Goal: Task Accomplishment & Management: Complete application form

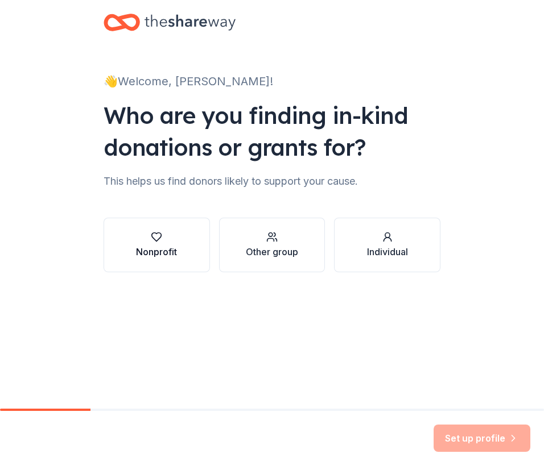
click at [183, 244] on button "Nonprofit" at bounding box center [157, 245] width 106 height 55
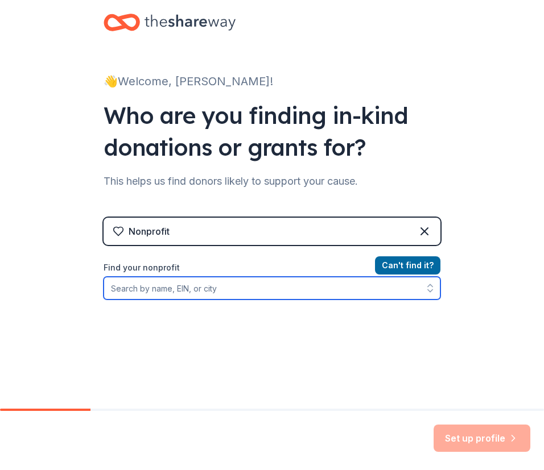
click at [150, 287] on input "Find your nonprofit" at bounding box center [272, 288] width 337 height 23
click at [159, 289] on input "Find your nonprofit" at bounding box center [272, 288] width 337 height 23
paste input "680038804"
type input "680038804"
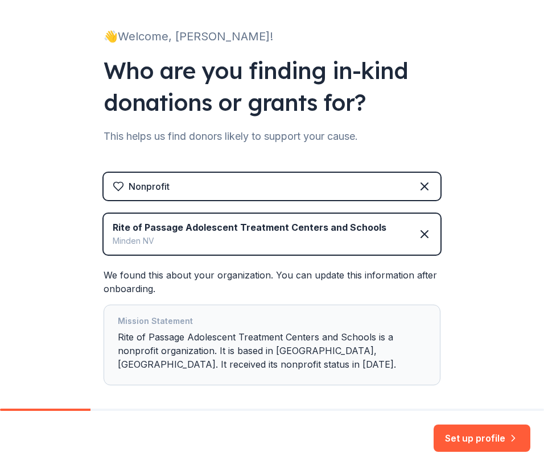
scroll to position [99, 0]
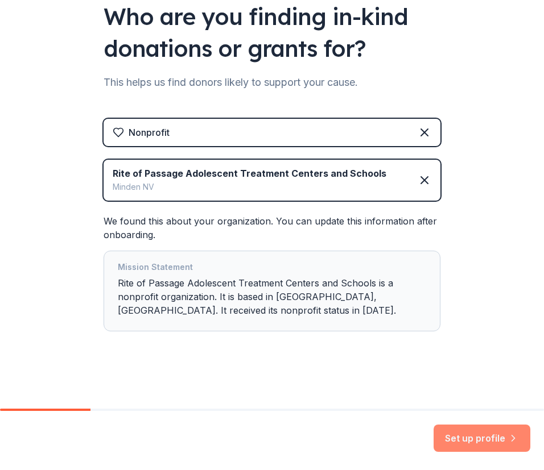
click at [469, 437] on button "Set up profile" at bounding box center [481, 438] width 97 height 27
click at [255, 296] on div "Mission Statement Rite of Passage Adolescent Treatment Centers and Schools is a…" at bounding box center [272, 291] width 308 height 61
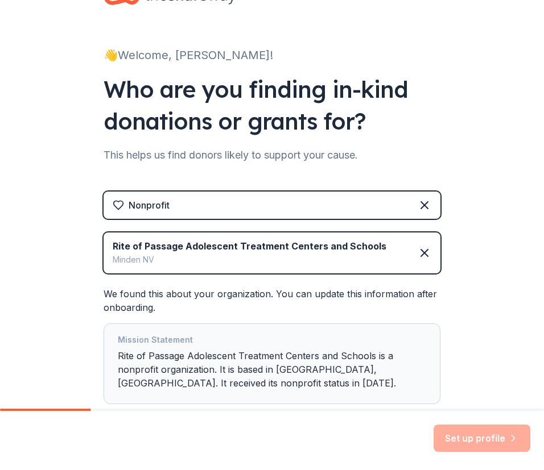
scroll to position [0, 0]
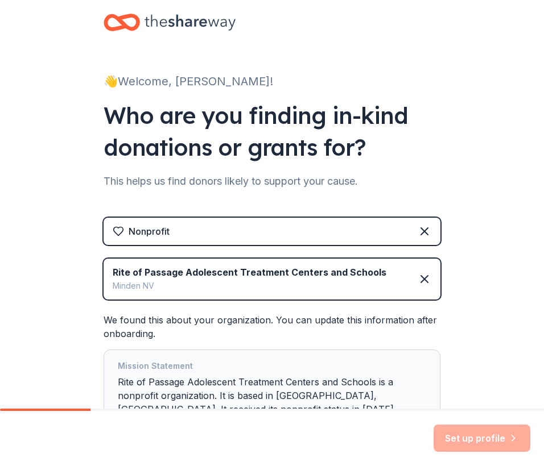
click at [483, 427] on div "Set up profile" at bounding box center [481, 438] width 97 height 27
click at [333, 387] on div "Mission Statement Rite of Passage Adolescent Treatment Centers and Schools is a…" at bounding box center [272, 390] width 308 height 61
click at [150, 321] on div "We found this about your organization. You can update this information after on…" at bounding box center [272, 371] width 337 height 117
click at [214, 285] on div "Minden [GEOGRAPHIC_DATA]" at bounding box center [250, 286] width 274 height 14
click at [249, 234] on div "Nonprofit" at bounding box center [272, 231] width 337 height 27
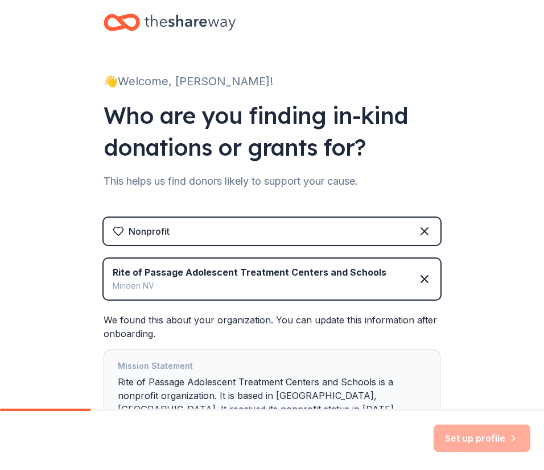
click at [114, 229] on icon at bounding box center [118, 231] width 11 height 11
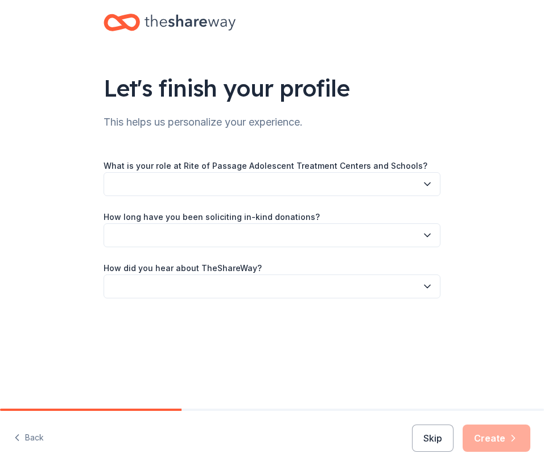
click at [305, 185] on button "button" at bounding box center [272, 184] width 337 height 24
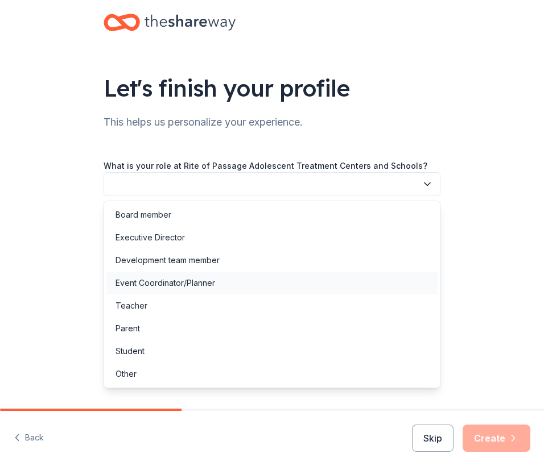
click at [218, 284] on div "Event Coordinator/Planner" at bounding box center [271, 283] width 331 height 23
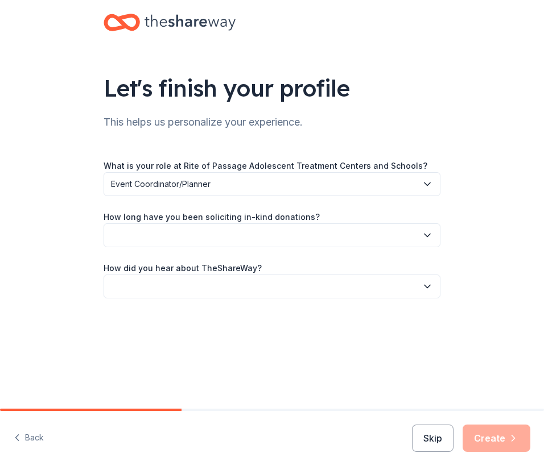
click at [245, 233] on button "button" at bounding box center [272, 236] width 337 height 24
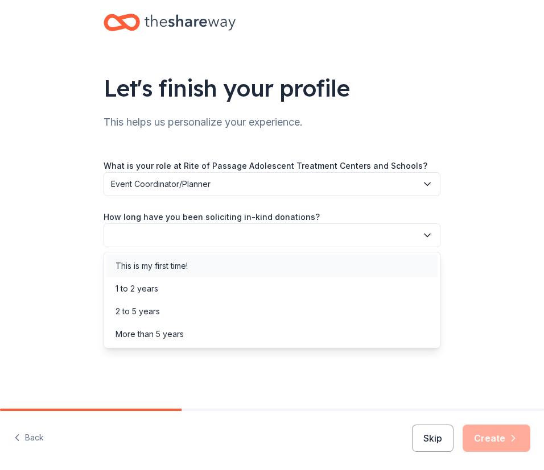
click at [209, 270] on div "This is my first time!" at bounding box center [271, 266] width 331 height 23
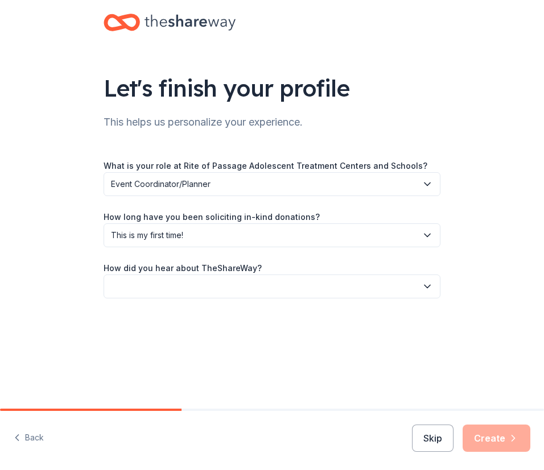
click at [235, 285] on button "button" at bounding box center [272, 287] width 337 height 24
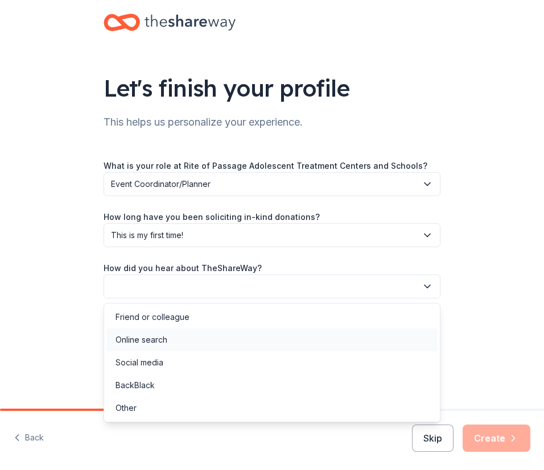
click at [206, 343] on div "Online search" at bounding box center [271, 340] width 331 height 23
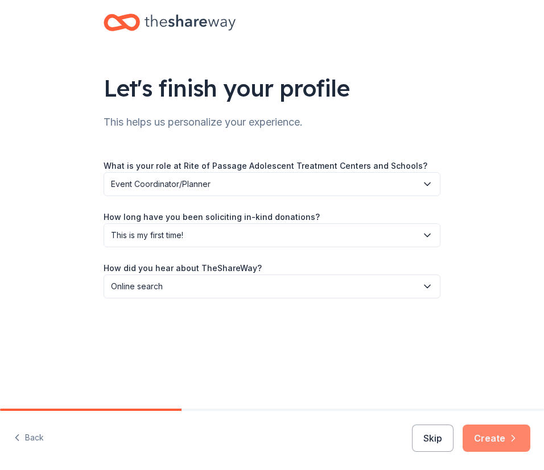
click at [501, 440] on button "Create" at bounding box center [496, 438] width 68 height 27
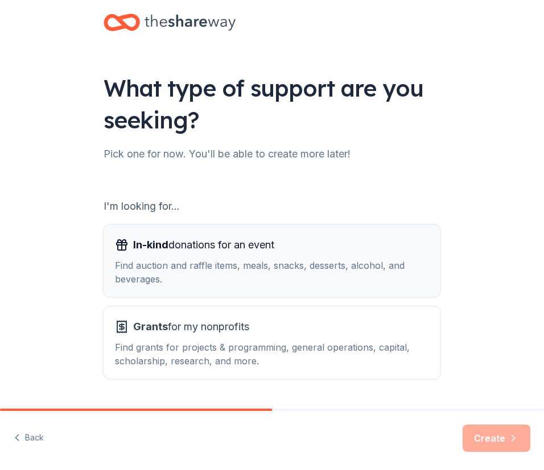
click at [282, 259] on div "Find auction and raffle items, meals, snacks, desserts, alcohol, and beverages." at bounding box center [272, 272] width 314 height 27
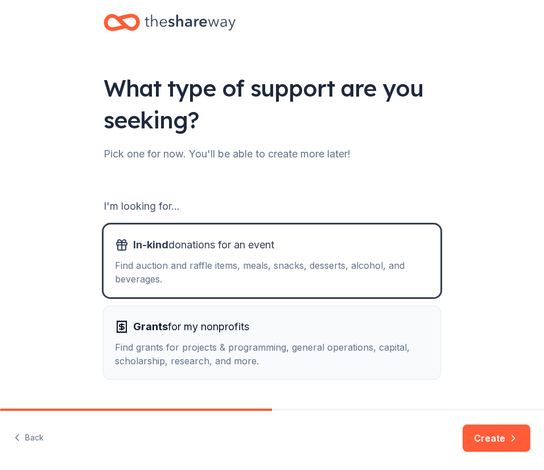
click at [366, 354] on div "Find grants for projects & programming, general operations, capital, scholarshi…" at bounding box center [272, 354] width 314 height 27
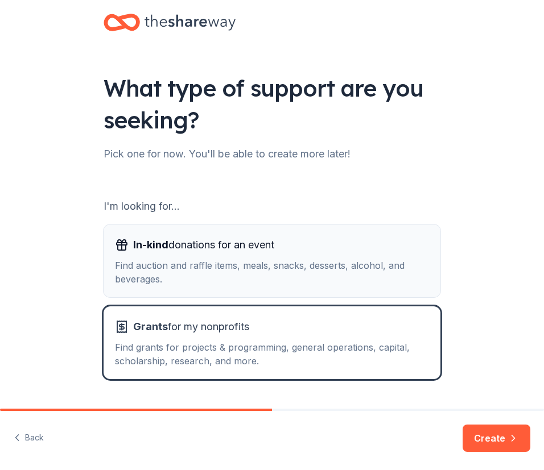
click at [330, 281] on div "Find auction and raffle items, meals, snacks, desserts, alcohol, and beverages." at bounding box center [272, 272] width 314 height 27
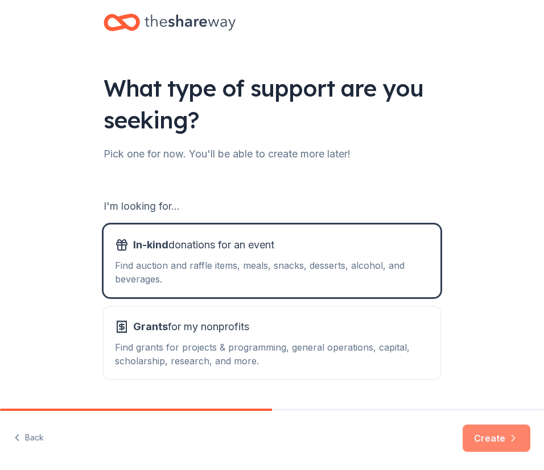
click at [501, 437] on button "Create" at bounding box center [496, 438] width 68 height 27
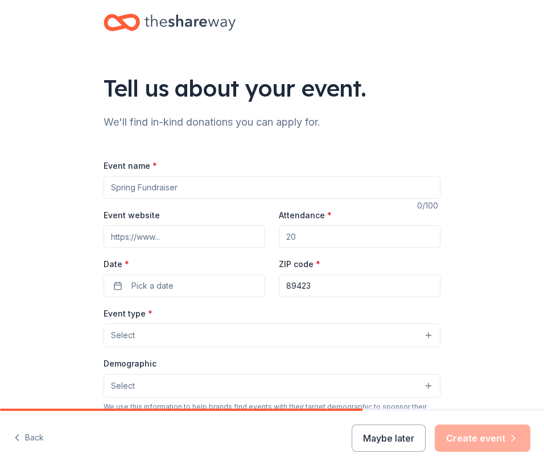
click at [218, 189] on input "Event name *" at bounding box center [272, 187] width 337 height 23
type input "H"
type input "Staff Holiday Party"
click at [171, 238] on input "Event website" at bounding box center [185, 236] width 162 height 23
paste input "[URL][DOMAIN_NAME]"
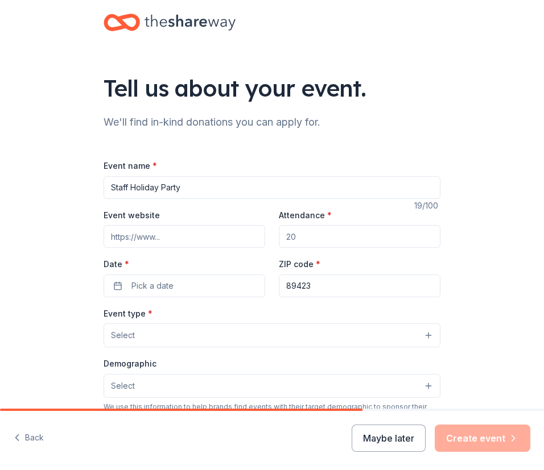
type input "[URL][DOMAIN_NAME]"
click at [299, 234] on input "Attendance *" at bounding box center [360, 236] width 162 height 23
type input "120"
click at [187, 286] on button "Pick a date" at bounding box center [185, 286] width 162 height 23
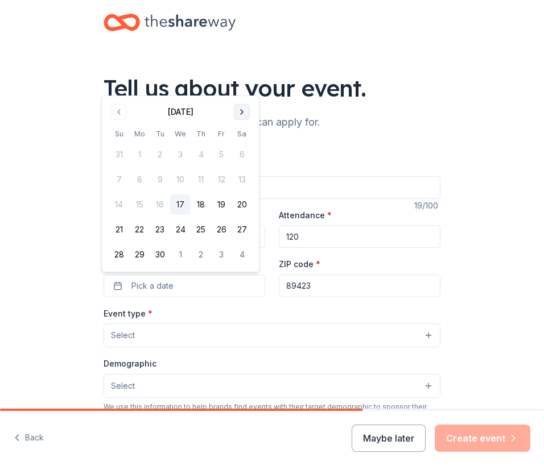
click at [238, 110] on button "Go to next month" at bounding box center [242, 112] width 16 height 16
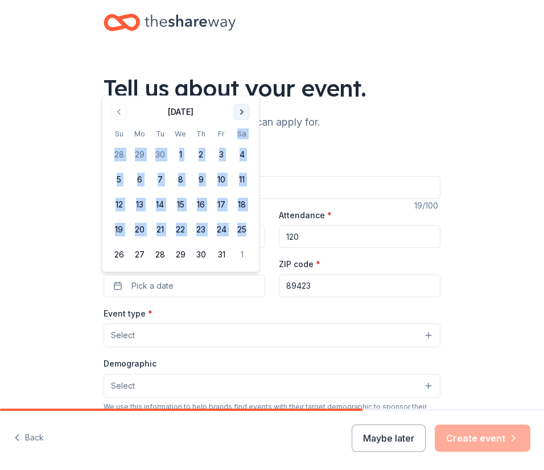
click at [238, 128] on th "Sa" at bounding box center [242, 134] width 20 height 12
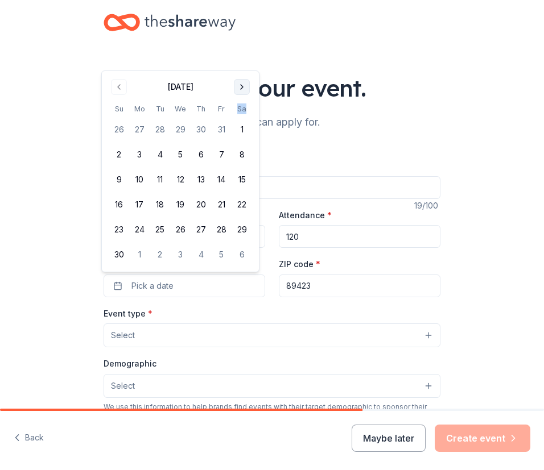
drag, startPoint x: 238, startPoint y: 110, endPoint x: 238, endPoint y: 82, distance: 27.3
click at [238, 82] on button "Go to next month" at bounding box center [242, 87] width 16 height 16
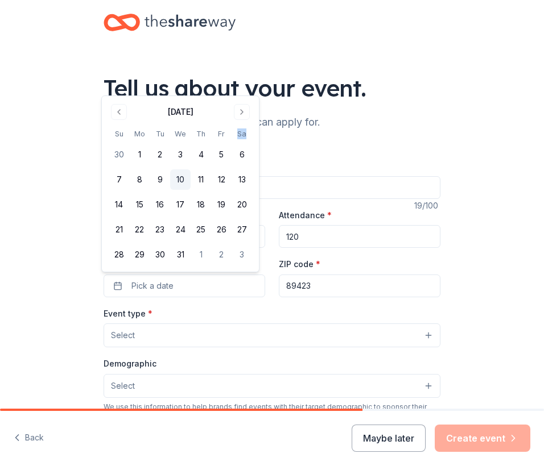
click at [183, 179] on button "10" at bounding box center [180, 180] width 20 height 20
click at [329, 288] on input "89423" at bounding box center [360, 286] width 162 height 23
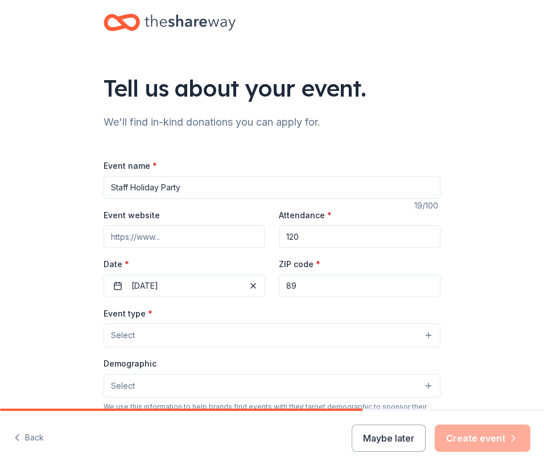
type input "8"
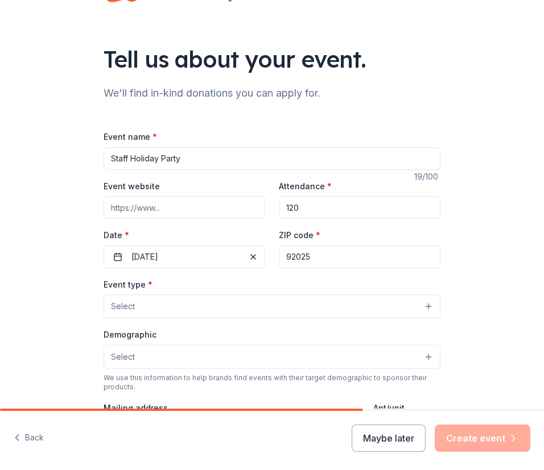
scroll to position [57, 0]
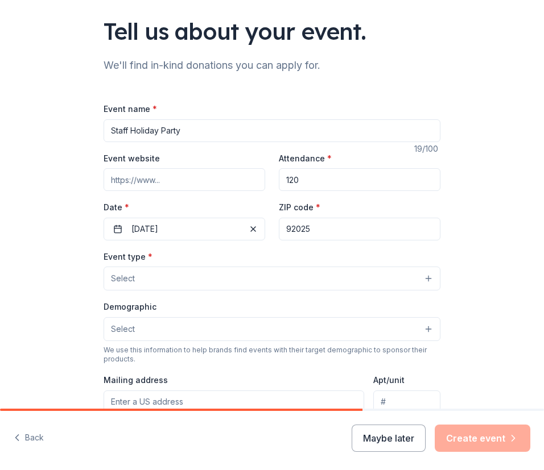
type input "92025"
click at [128, 282] on span "Select" at bounding box center [123, 279] width 24 height 14
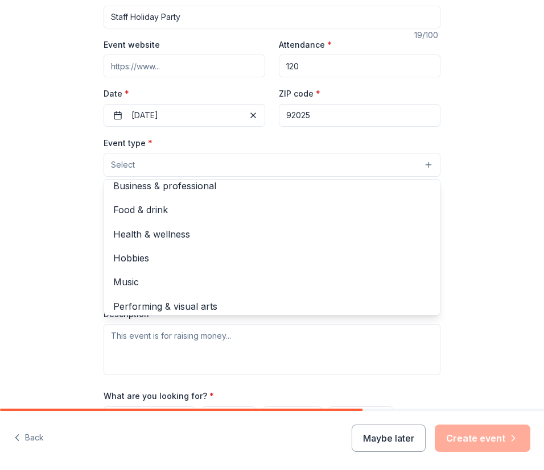
scroll to position [38, 0]
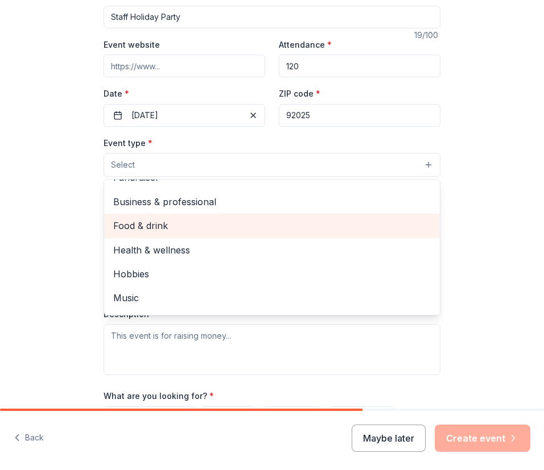
click at [161, 232] on span "Food & drink" at bounding box center [271, 225] width 317 height 15
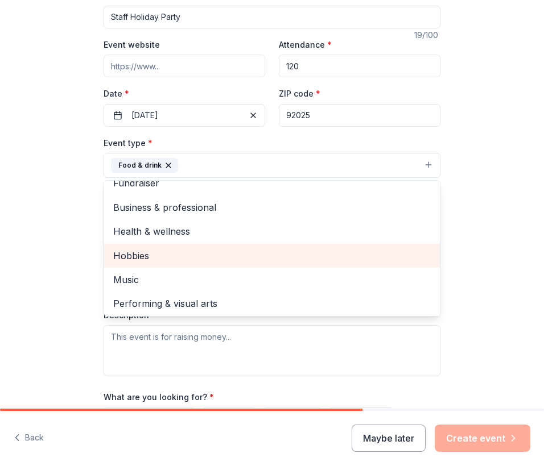
scroll to position [14, 0]
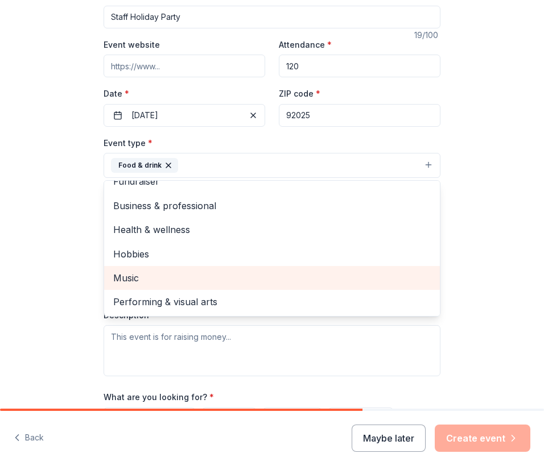
click at [149, 280] on span "Music" at bounding box center [271, 278] width 317 height 15
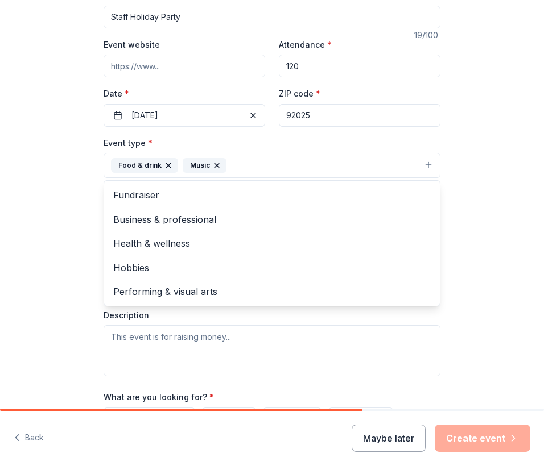
click at [77, 263] on div "Tell us about your event. We'll find in-kind donations you can apply for. Event…" at bounding box center [272, 199] width 544 height 740
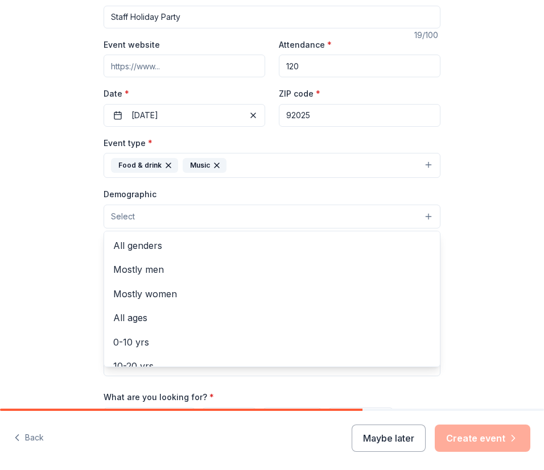
click at [154, 214] on button "Select" at bounding box center [272, 217] width 337 height 24
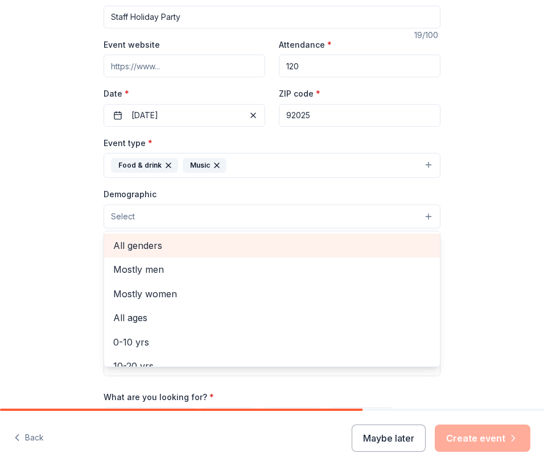
click at [180, 253] on span "All genders" at bounding box center [271, 245] width 317 height 15
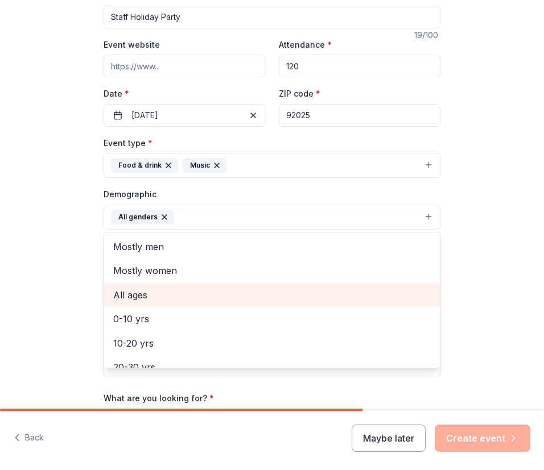
click at [151, 296] on span "All ages" at bounding box center [271, 295] width 317 height 15
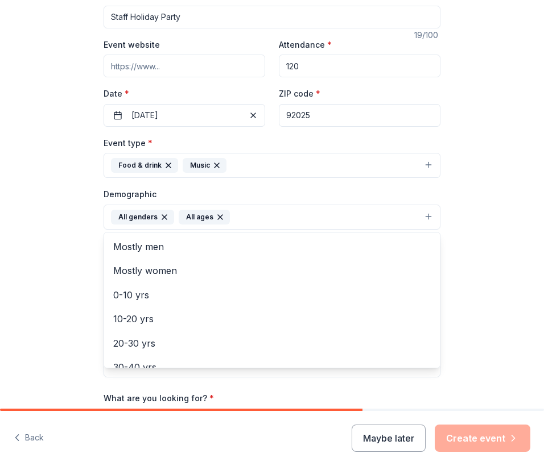
click at [54, 291] on div "Tell us about your event. We'll find in-kind donations you can apply for. Event…" at bounding box center [272, 199] width 544 height 741
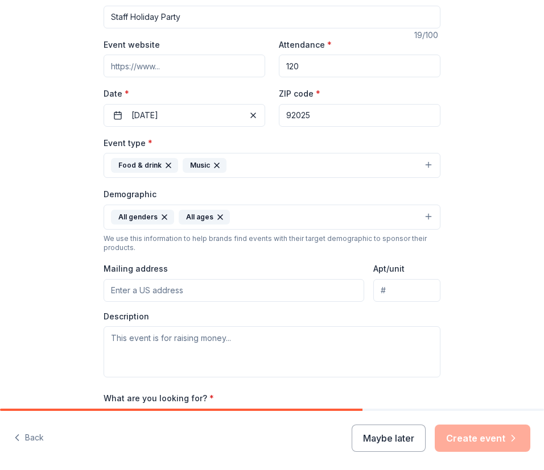
click at [143, 288] on input "Mailing address" at bounding box center [234, 290] width 261 height 23
type input "[STREET_ADDRESS][PERSON_NAME]"
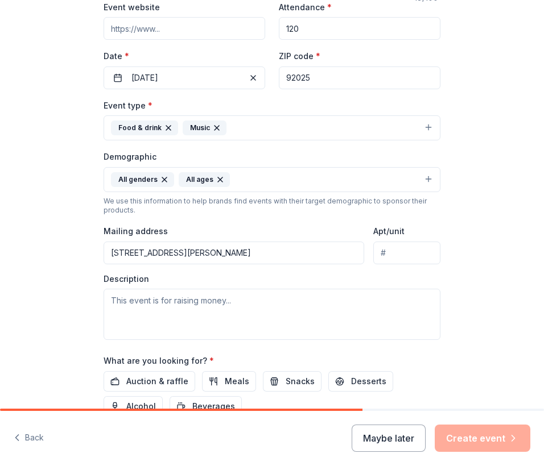
scroll to position [228, 0]
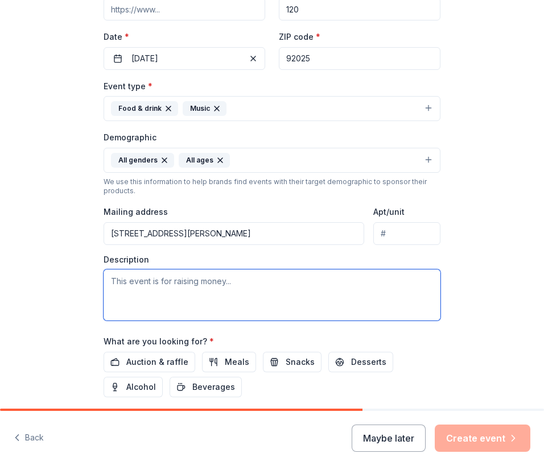
click at [213, 293] on textarea at bounding box center [272, 295] width 337 height 51
paste textarea "At [GEOGRAPHIC_DATA][PERSON_NAME], we are honored to serve [PERSON_NAME] youth …"
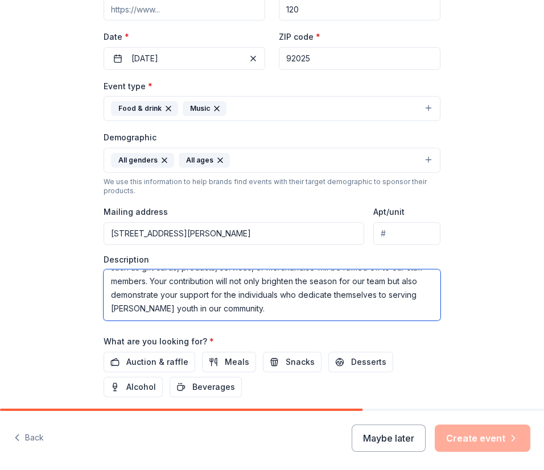
scroll to position [332, 0]
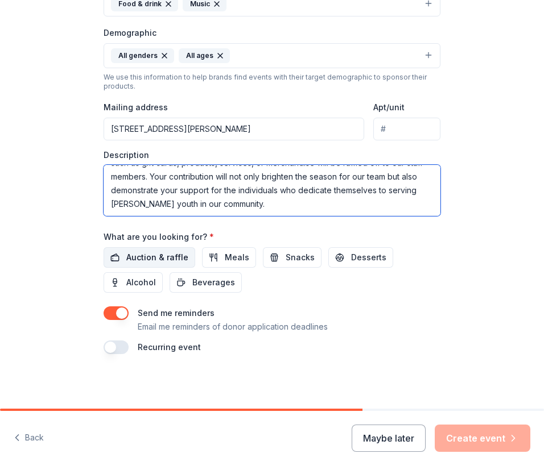
type textarea "At [GEOGRAPHIC_DATA][PERSON_NAME], we are honored to serve [PERSON_NAME] youth …"
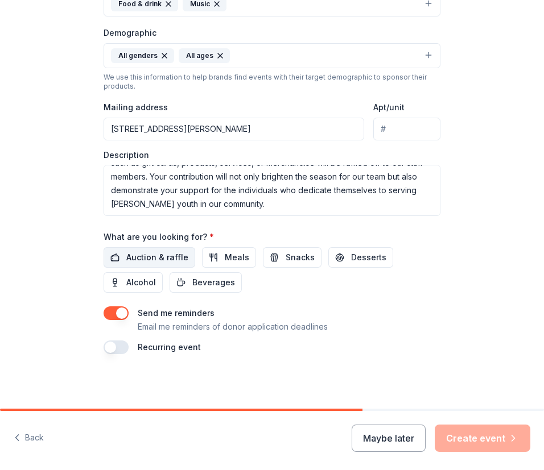
click at [168, 253] on span "Auction & raffle" at bounding box center [157, 258] width 62 height 14
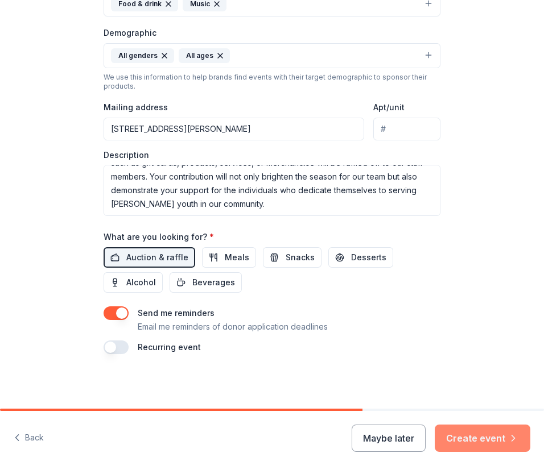
click at [469, 434] on button "Create event" at bounding box center [483, 438] width 96 height 27
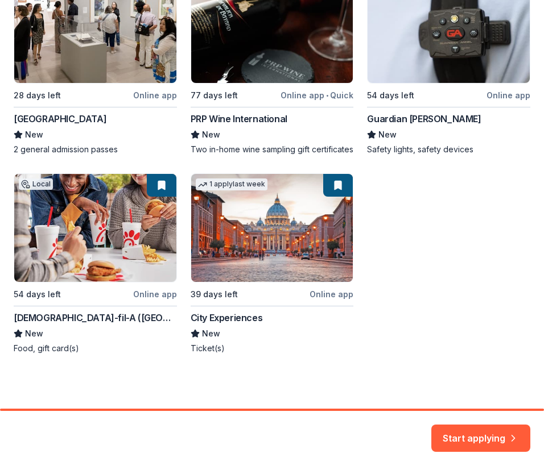
scroll to position [250, 0]
click at [464, 433] on button "Start applying" at bounding box center [480, 431] width 99 height 27
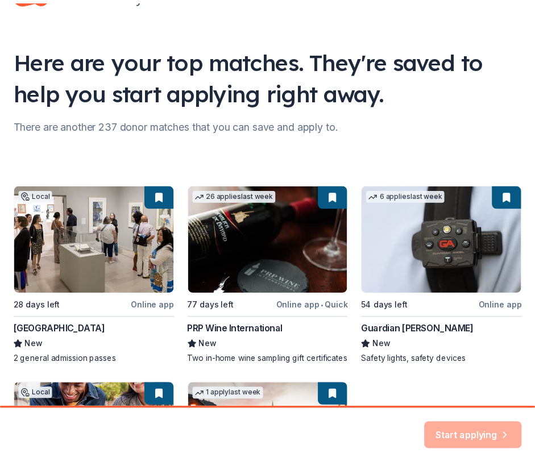
scroll to position [23, 0]
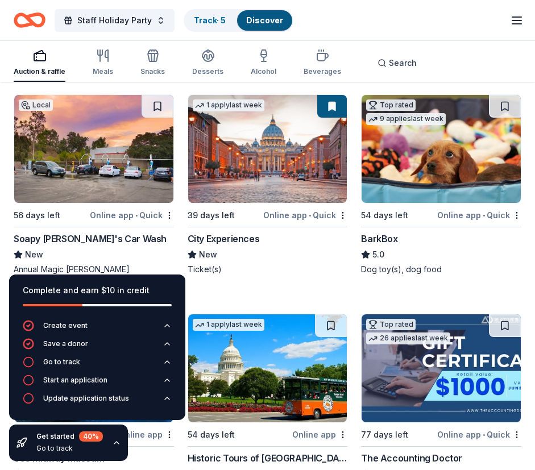
scroll to position [341, 0]
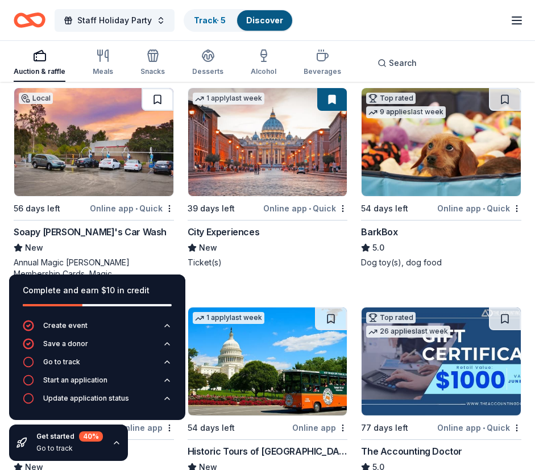
click at [148, 100] on button at bounding box center [158, 99] width 32 height 23
click at [336, 100] on button at bounding box center [332, 99] width 30 height 23
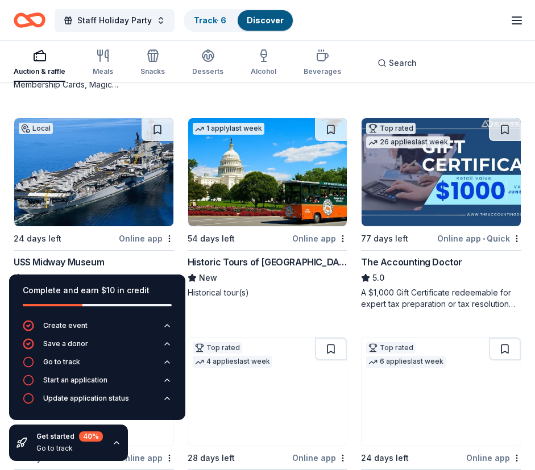
scroll to position [569, 0]
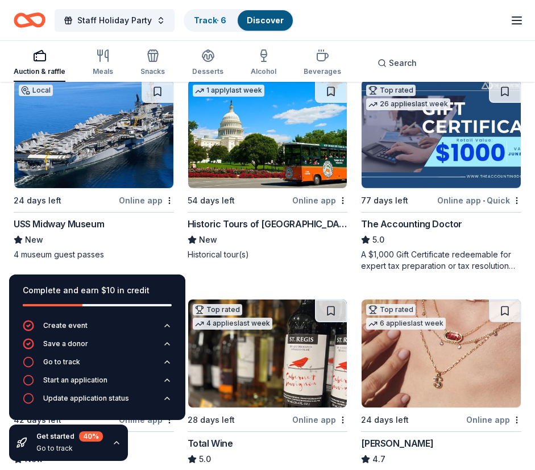
click at [98, 170] on img at bounding box center [93, 134] width 159 height 108
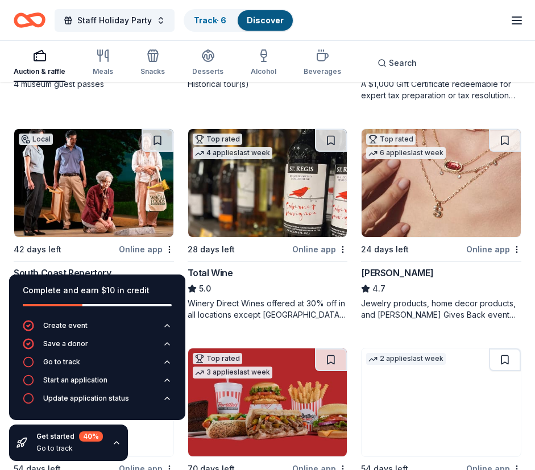
scroll to position [512, 0]
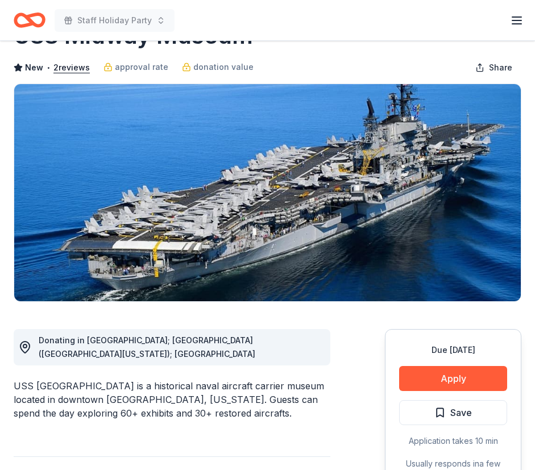
scroll to position [57, 0]
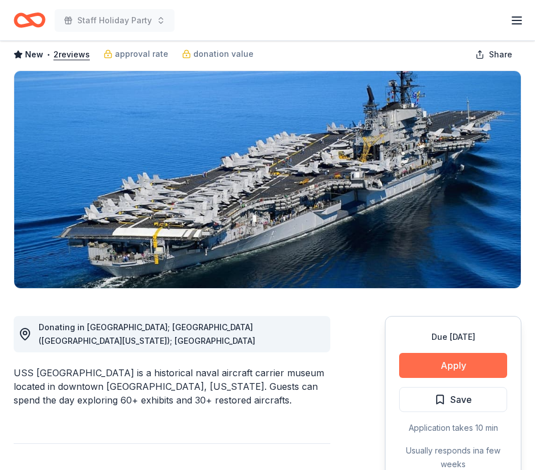
click at [447, 367] on button "Apply" at bounding box center [453, 365] width 108 height 25
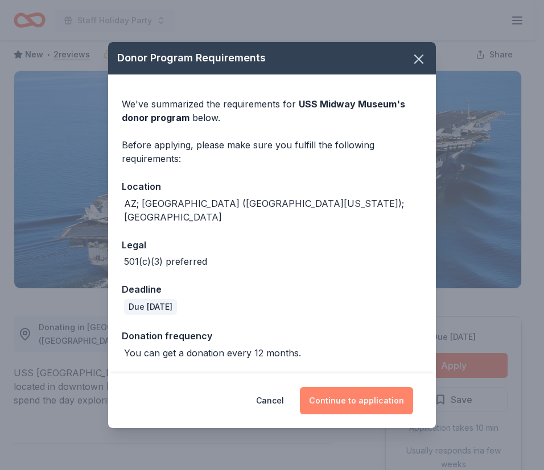
click at [359, 391] on button "Continue to application" at bounding box center [356, 400] width 113 height 27
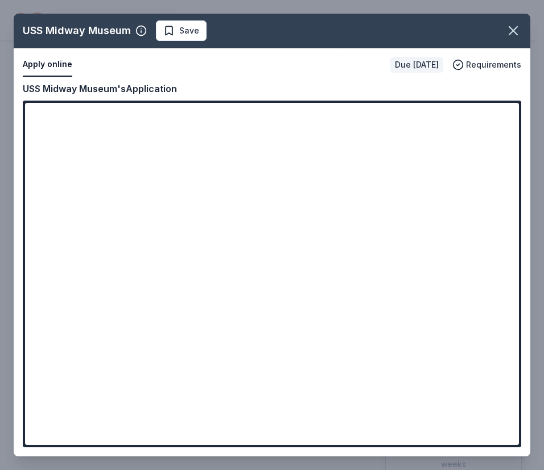
drag, startPoint x: 515, startPoint y: 141, endPoint x: 517, endPoint y: 173, distance: 32.5
click at [517, 173] on div "USS Midway Museum Save Apply online Due in 24 days Requirements Copy and paste …" at bounding box center [272, 235] width 517 height 443
click at [498, 112] on div "USS Midway Museum Save Apply online Due in 24 days Requirements Copy and paste …" at bounding box center [272, 235] width 517 height 443
click at [102, 31] on div "USS Midway Museum Save Apply online Due in 24 days Requirements Copy and paste …" at bounding box center [272, 235] width 517 height 443
click at [495, 110] on div "USS Midway Museum Save Apply online Due in 24 days Requirements Copy and paste …" at bounding box center [272, 235] width 517 height 443
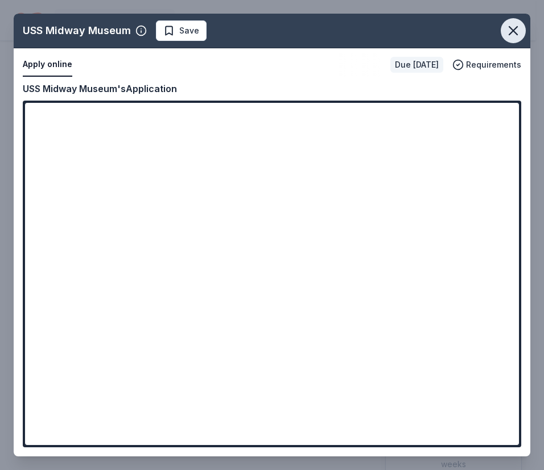
click at [517, 32] on icon "button" at bounding box center [513, 31] width 16 height 16
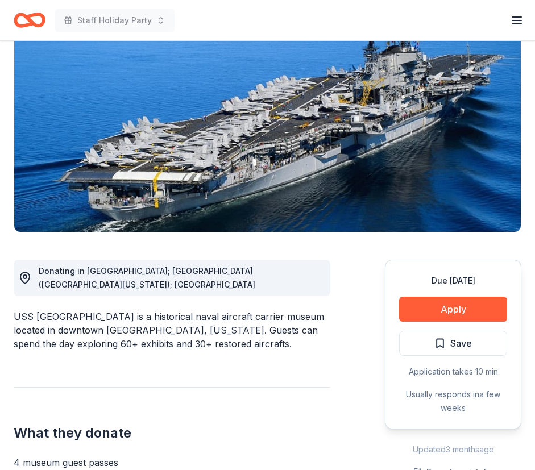
scroll to position [228, 0]
